Goal: Task Accomplishment & Management: Manage account settings

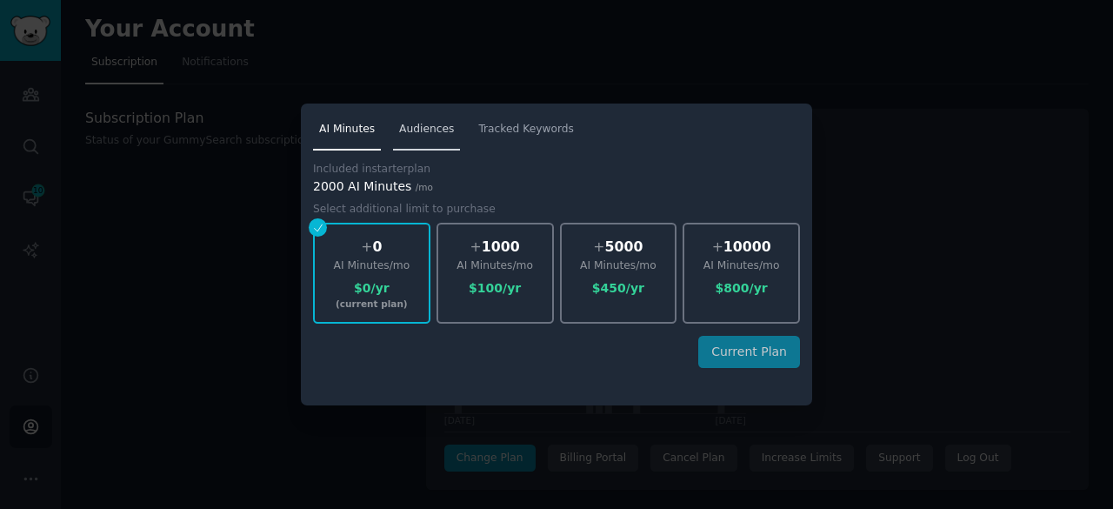
click at [446, 126] on link "Audiences" at bounding box center [426, 134] width 67 height 36
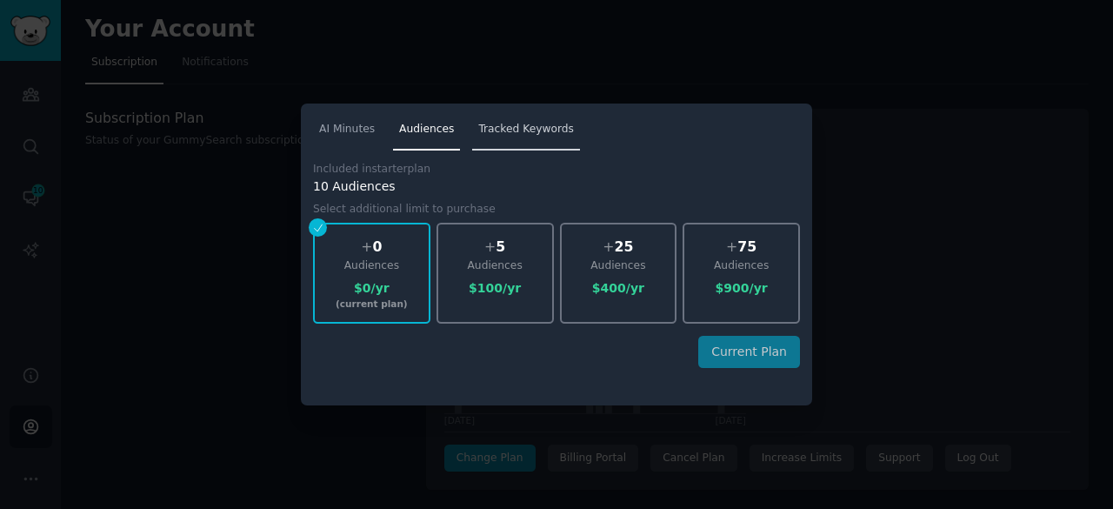
click at [490, 130] on span "Tracked Keywords" at bounding box center [526, 130] width 96 height 16
click at [879, 253] on div at bounding box center [556, 254] width 1113 height 509
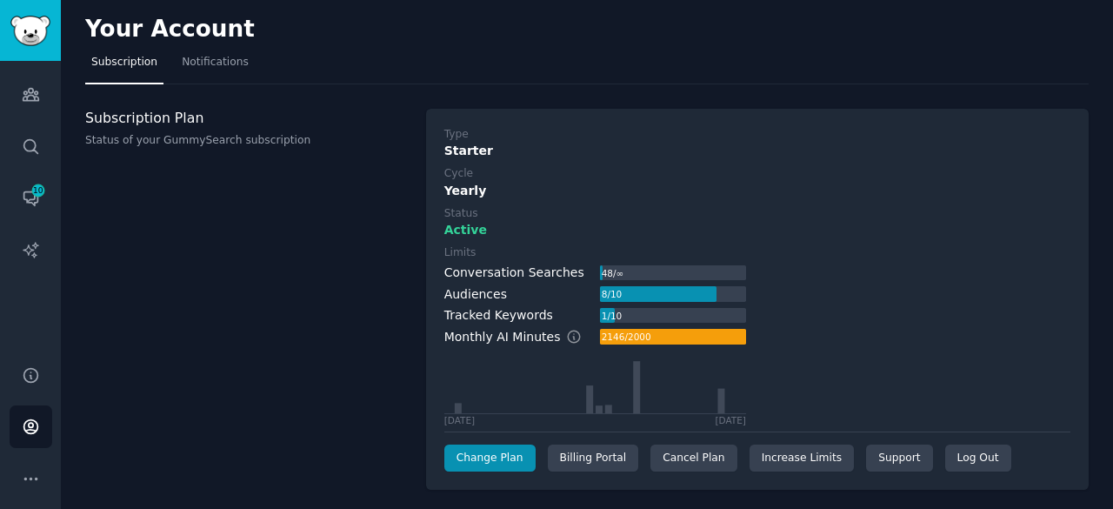
click at [168, 336] on div "Subscription Plan Status of your GummySearch subscription" at bounding box center [246, 300] width 323 height 382
click at [353, 237] on div "Subscription Plan Status of your GummySearch subscription" at bounding box center [246, 300] width 323 height 382
